Goal: Navigation & Orientation: Find specific page/section

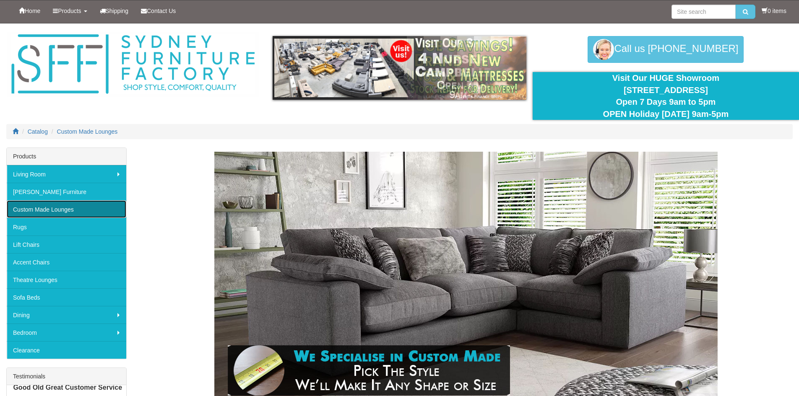
click at [58, 210] on link "Custom Made Lounges" at bounding box center [66, 209] width 119 height 18
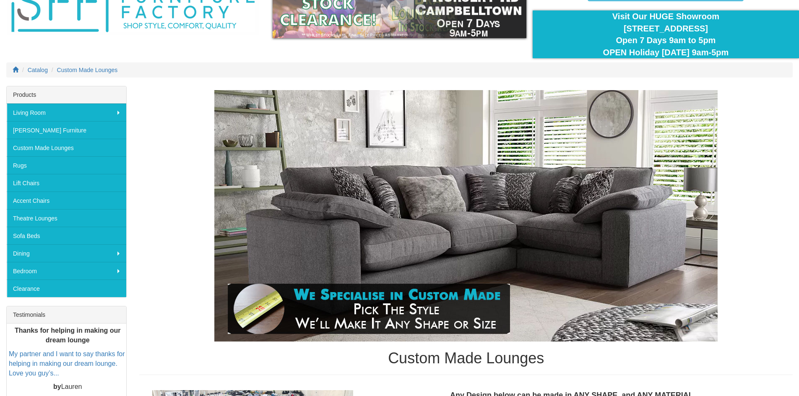
scroll to position [42, 0]
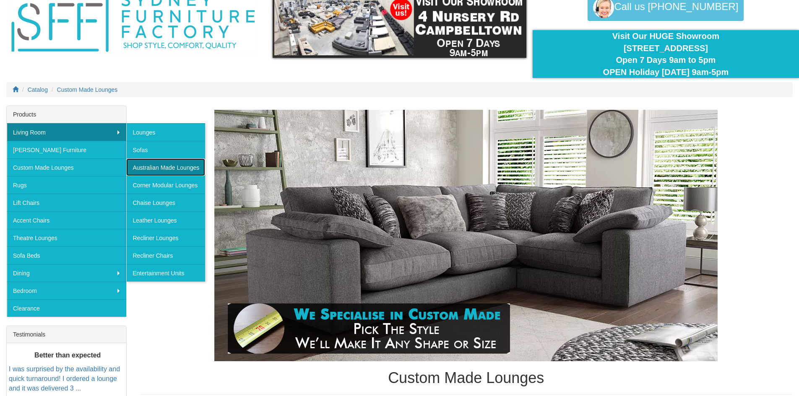
click at [154, 169] on link "Australian Made Lounges" at bounding box center [165, 167] width 79 height 18
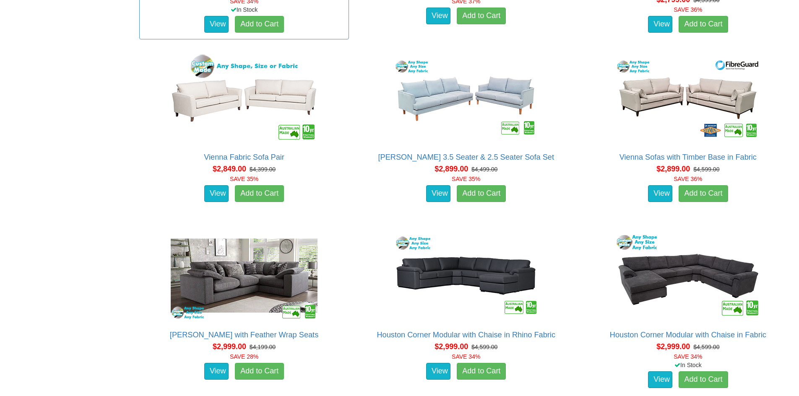
scroll to position [1511, 0]
